Goal: Task Accomplishment & Management: Manage account settings

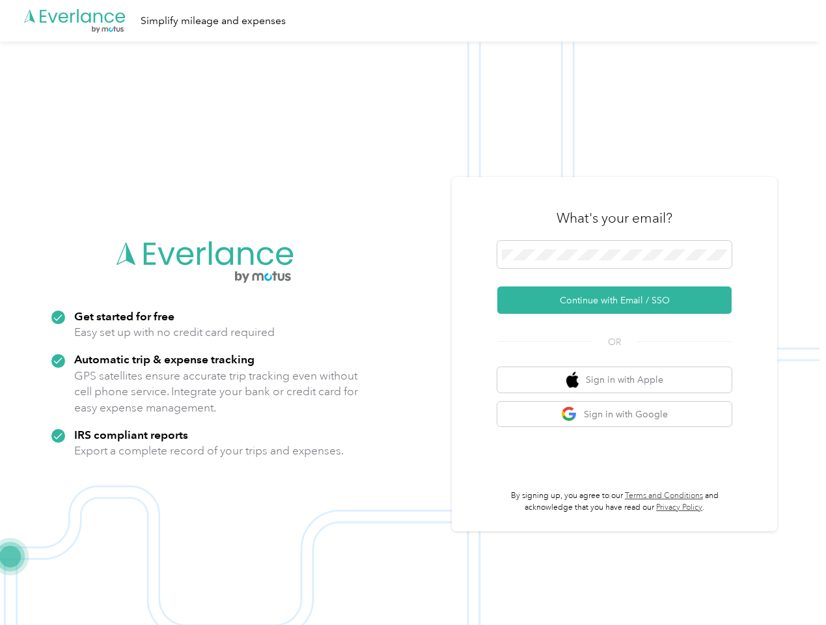
click at [413, 312] on img at bounding box center [410, 354] width 820 height 625
click at [413, 21] on div ".cls-1 { fill: #00adee; } .cls-2 { fill: #fff; } .cls-3 { fill: #707372; } .cls…" at bounding box center [410, 21] width 820 height 42
click at [620, 300] on button "Continue with Email / SSO" at bounding box center [614, 299] width 234 height 27
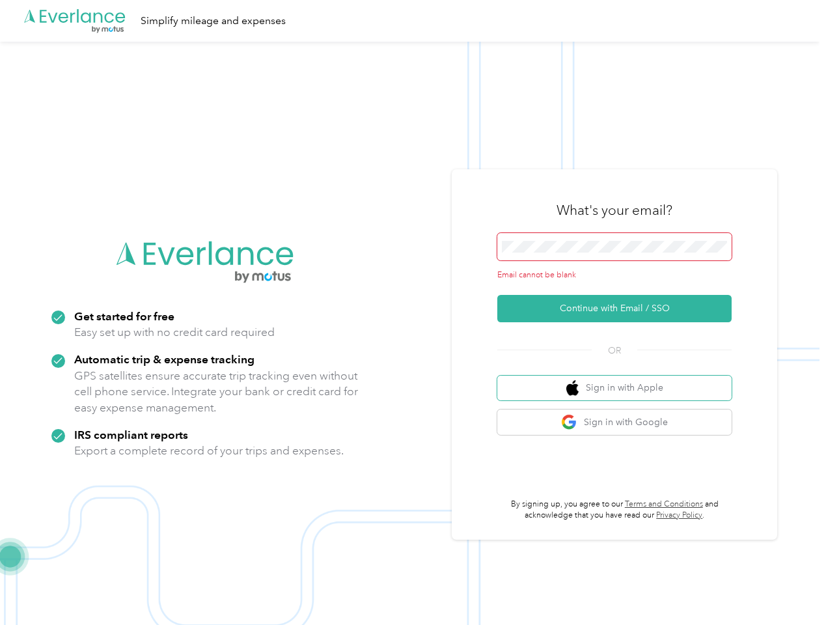
click at [620, 380] on button "Sign in with Apple" at bounding box center [614, 388] width 234 height 25
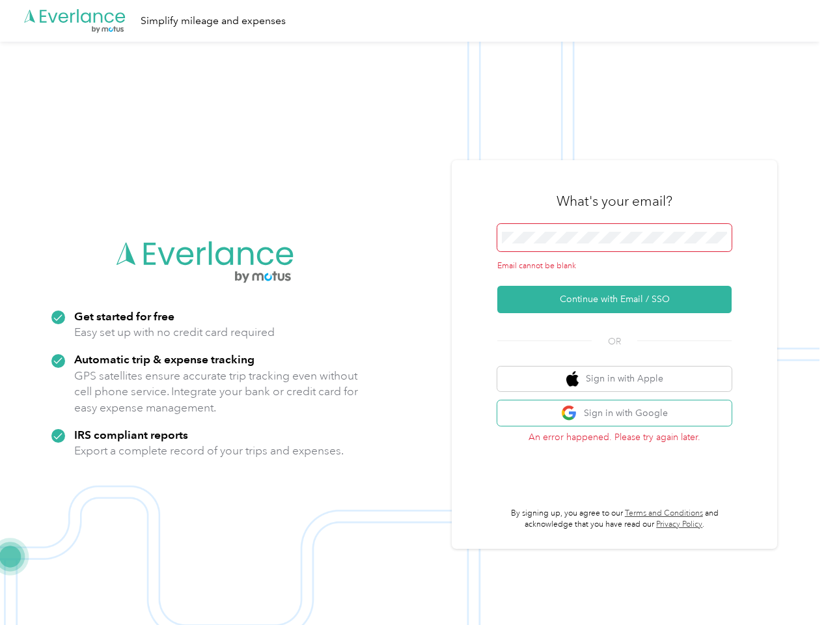
click at [620, 414] on button "Sign in with Google" at bounding box center [614, 412] width 234 height 25
